Goal: Task Accomplishment & Management: Use online tool/utility

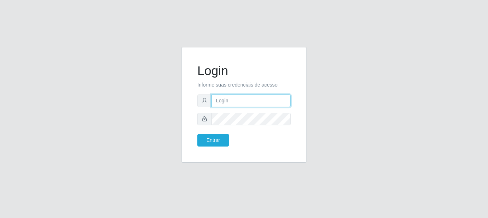
click at [216, 102] on input "text" at bounding box center [250, 100] width 79 height 13
type input "[EMAIL_ADDRESS][DOMAIN_NAME]"
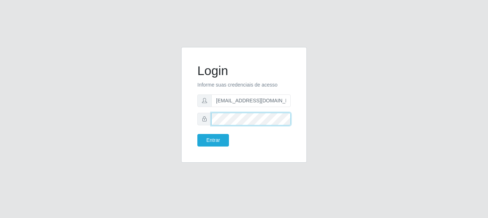
click at [197, 134] on button "Entrar" at bounding box center [213, 140] width 32 height 13
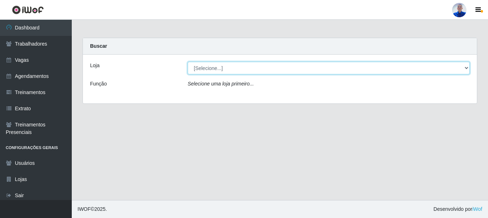
click at [241, 70] on select "[Selecione...] Supermercado [GEOGRAPHIC_DATA]" at bounding box center [329, 68] width 282 height 13
select select "165"
click at [188, 62] on select "[Selecione...] Supermercado [GEOGRAPHIC_DATA]" at bounding box center [329, 68] width 282 height 13
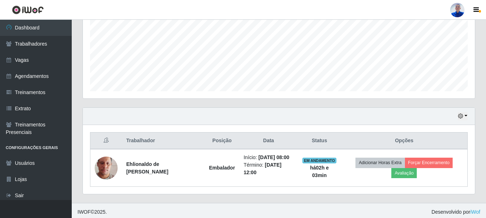
scroll to position [168, 0]
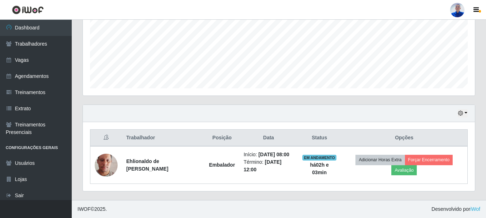
click at [456, 113] on div "Hoje 1 dia 3 dias 1 Semana Não encerrados" at bounding box center [279, 113] width 392 height 17
click at [464, 116] on button "button" at bounding box center [463, 113] width 10 height 8
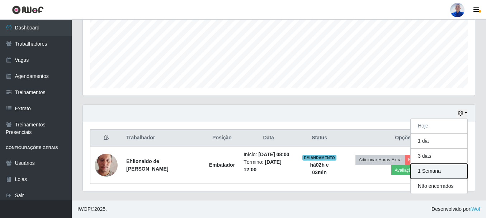
click at [433, 172] on button "1 Semana" at bounding box center [439, 171] width 57 height 15
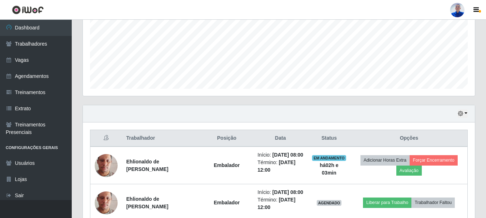
scroll to position [158, 0]
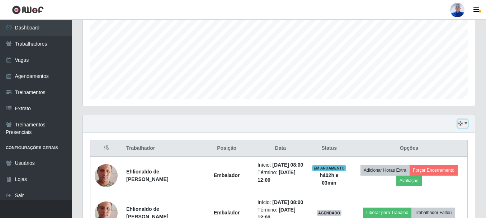
click at [466, 123] on button "button" at bounding box center [463, 123] width 10 height 8
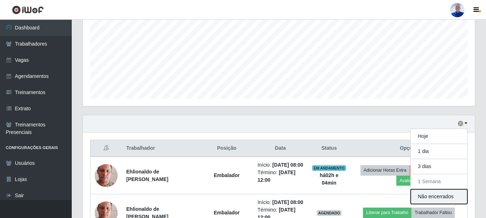
click at [430, 199] on button "Não encerrados" at bounding box center [439, 196] width 57 height 15
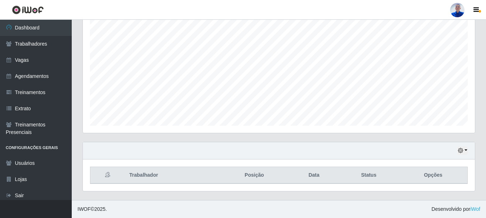
scroll to position [131, 0]
click at [459, 155] on div "Hoje 1 dia 3 dias 1 Semana Não encerrados" at bounding box center [279, 150] width 392 height 17
click at [461, 153] on icon "button" at bounding box center [460, 150] width 5 height 5
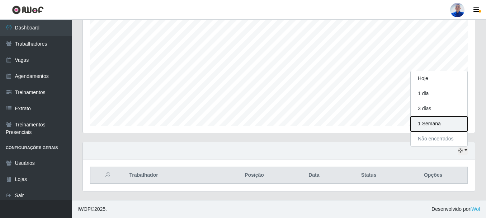
click at [442, 124] on button "1 Semana" at bounding box center [439, 123] width 57 height 15
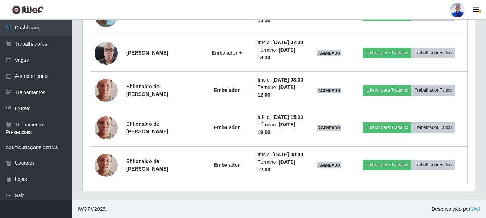
scroll to position [624, 0]
click at [39, 197] on link "Sair" at bounding box center [36, 195] width 72 height 16
